Goal: Information Seeking & Learning: Learn about a topic

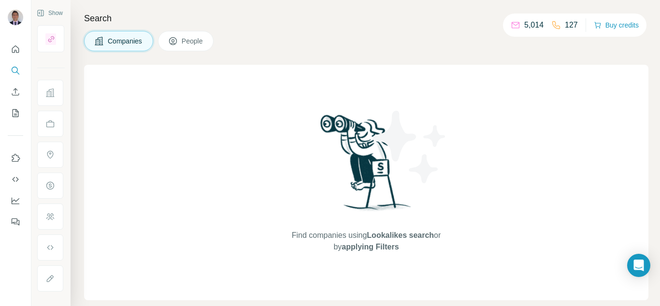
click at [198, 39] on span "People" at bounding box center [193, 41] width 22 height 10
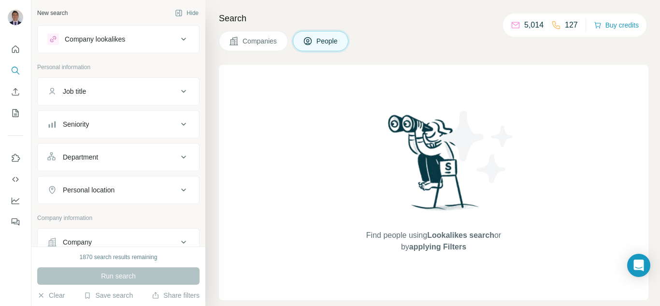
click at [87, 238] on div "Company" at bounding box center [77, 242] width 29 height 10
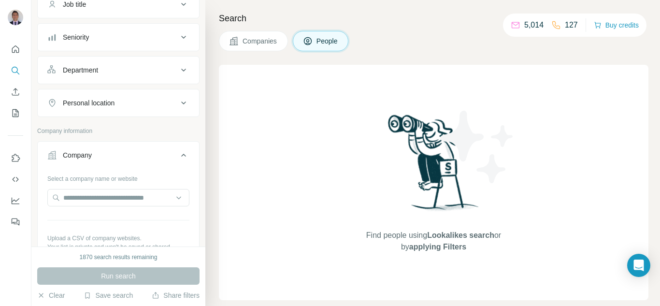
scroll to position [97, 0]
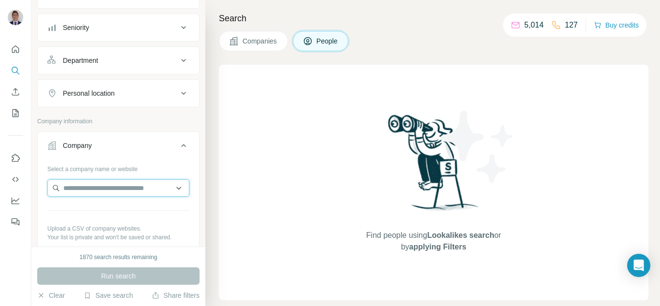
click at [81, 185] on input "text" at bounding box center [118, 187] width 142 height 17
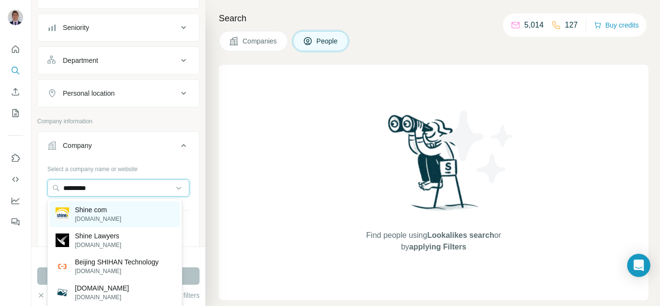
type input "*********"
click at [93, 222] on p "[DOMAIN_NAME]" at bounding box center [98, 218] width 46 height 9
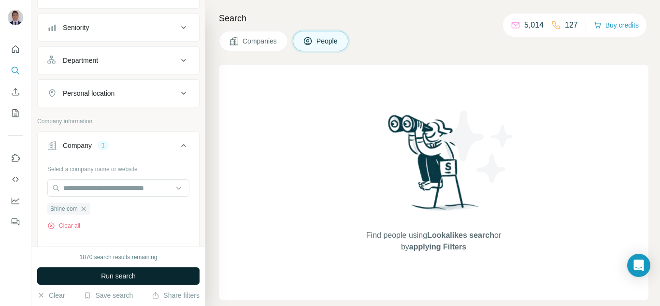
click at [115, 272] on span "Run search" at bounding box center [118, 276] width 35 height 10
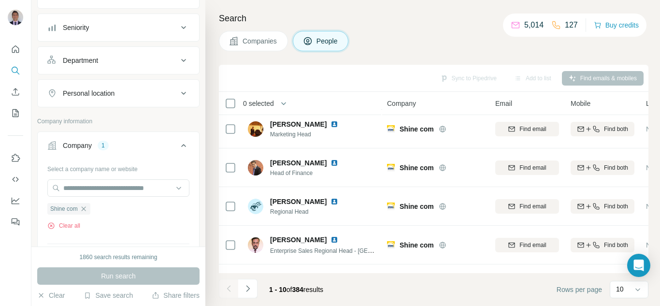
scroll to position [233, 0]
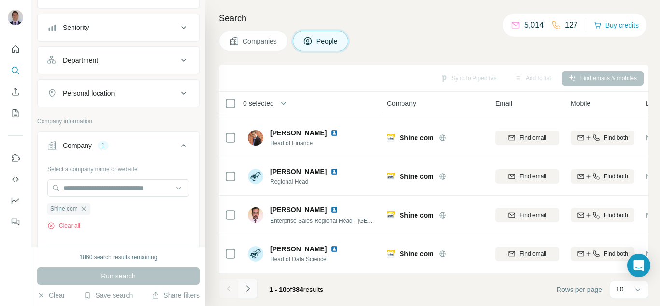
click at [251, 286] on icon "Navigate to next page" at bounding box center [248, 289] width 10 height 10
click at [248, 284] on icon "Navigate to next page" at bounding box center [248, 289] width 10 height 10
click at [247, 286] on icon "Navigate to next page" at bounding box center [247, 288] width 3 height 6
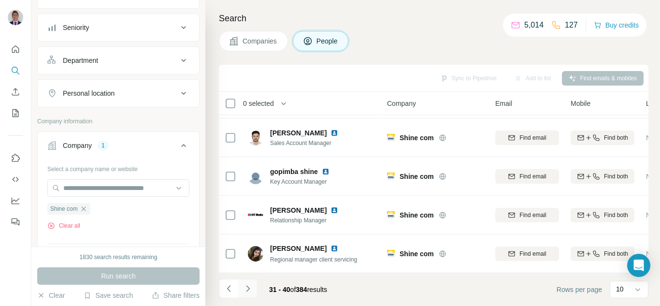
click at [249, 289] on icon "Navigate to next page" at bounding box center [247, 288] width 3 height 6
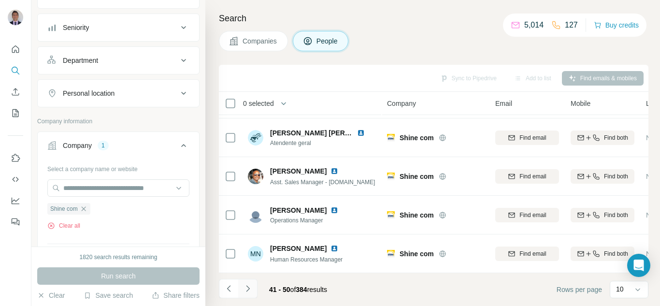
click at [247, 285] on icon "Navigate to next page" at bounding box center [248, 289] width 10 height 10
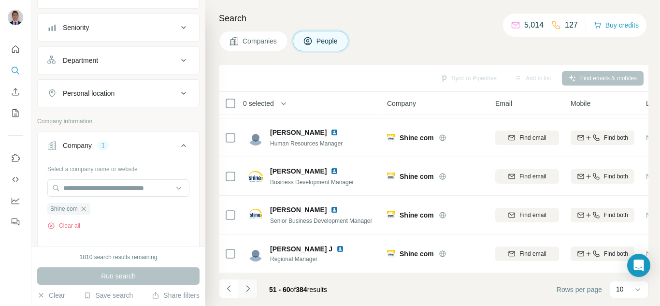
click at [248, 290] on icon "Navigate to next page" at bounding box center [248, 289] width 10 height 10
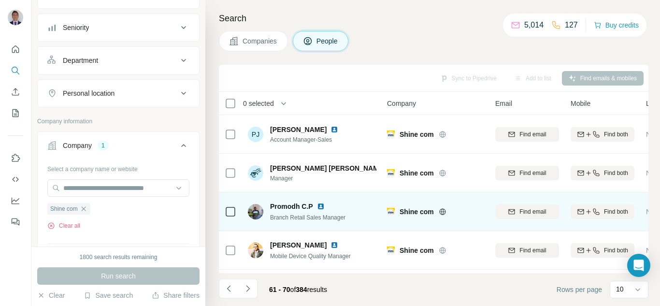
scroll to position [193, 0]
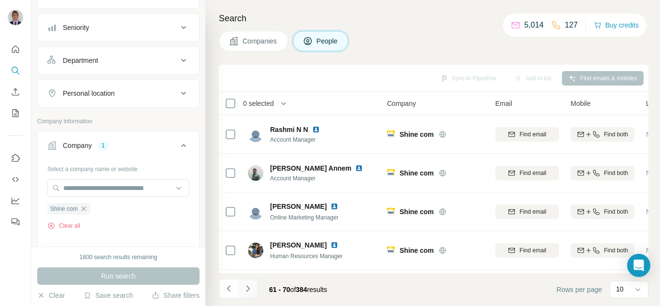
click at [248, 289] on icon "Navigate to next page" at bounding box center [247, 288] width 3 height 6
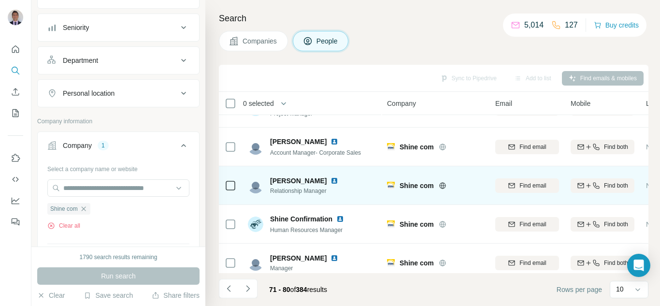
scroll to position [233, 0]
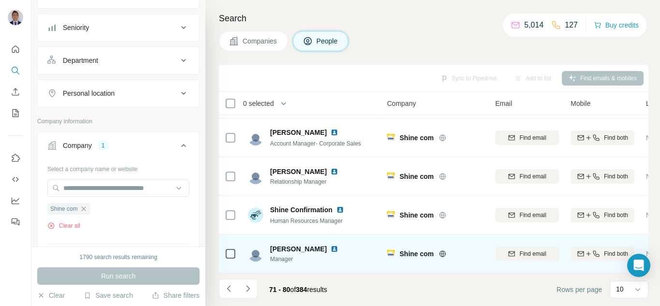
click at [330, 245] on img at bounding box center [334, 249] width 8 height 8
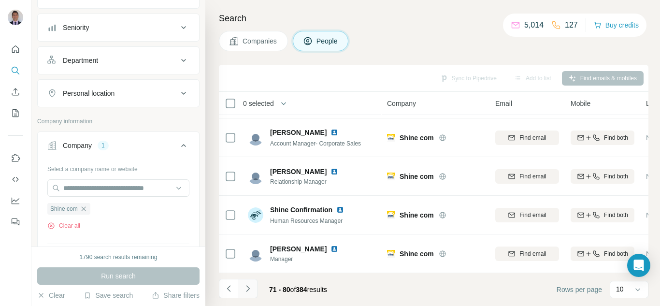
click at [246, 288] on icon "Navigate to next page" at bounding box center [248, 289] width 10 height 10
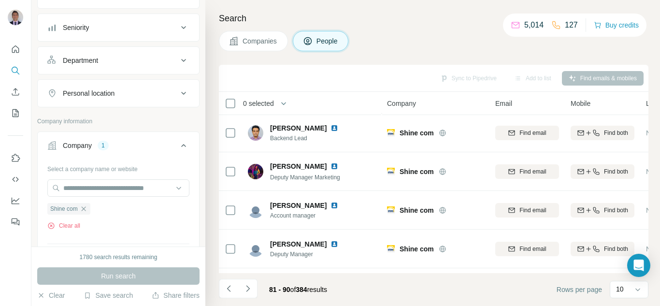
scroll to position [0, 0]
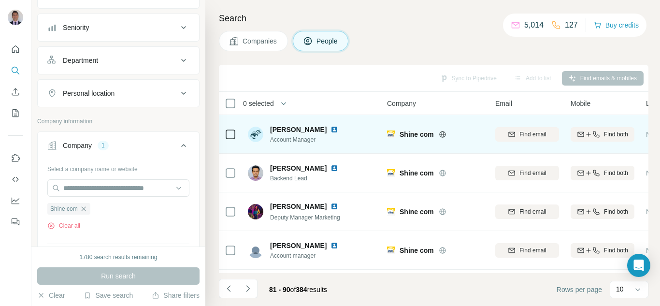
click at [336, 129] on img at bounding box center [334, 130] width 8 height 8
